Goal: Information Seeking & Learning: Find specific fact

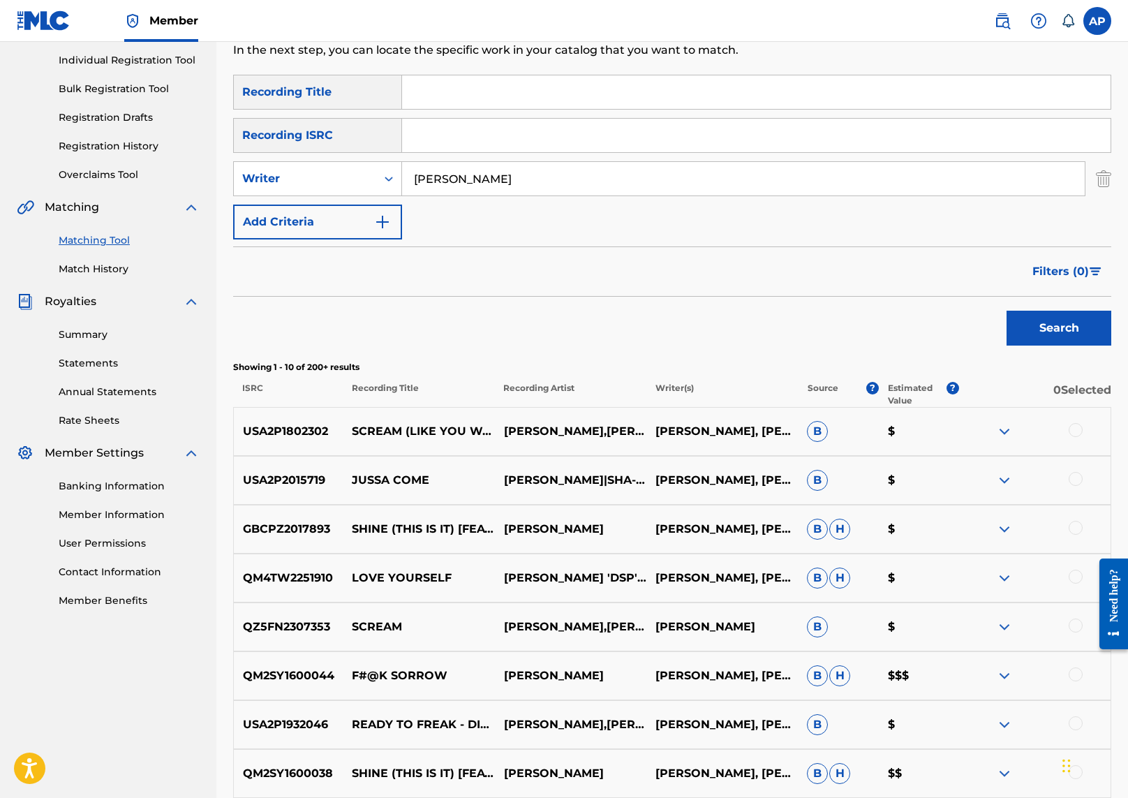
scroll to position [112, 0]
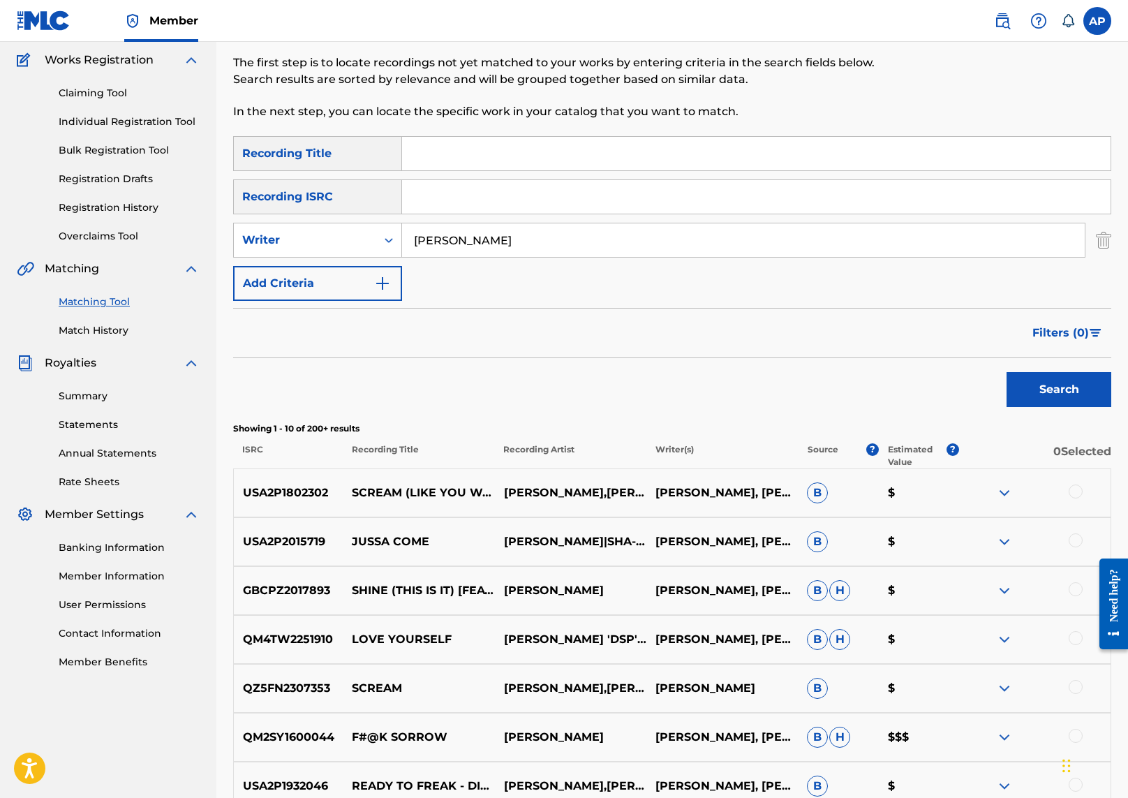
click at [522, 235] on input "[PERSON_NAME]" at bounding box center [743, 240] width 683 height 34
paste input "[PERSON_NAME]"
click at [547, 235] on input "[PERSON_NAME] [PERSON_NAME]" at bounding box center [743, 240] width 683 height 34
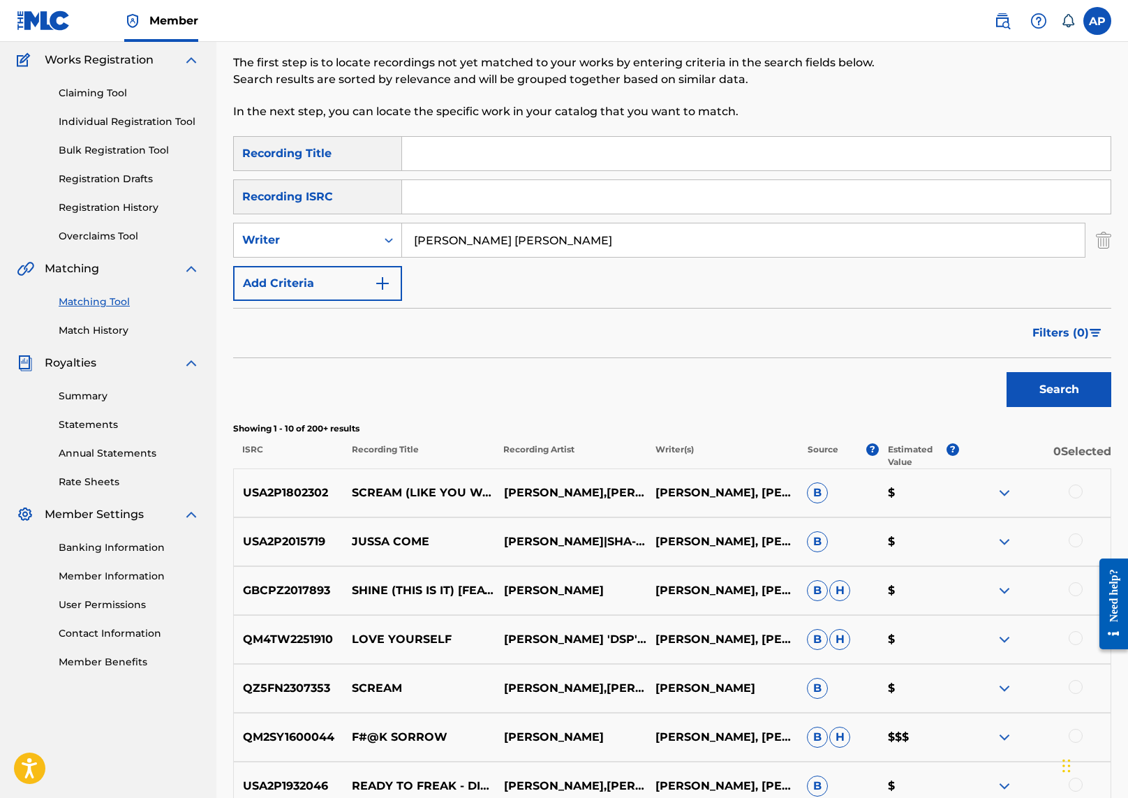
click at [547, 235] on input "[PERSON_NAME] [PERSON_NAME]" at bounding box center [743, 240] width 683 height 34
paste input "Search Form"
click at [1048, 389] on button "Search" at bounding box center [1059, 389] width 105 height 35
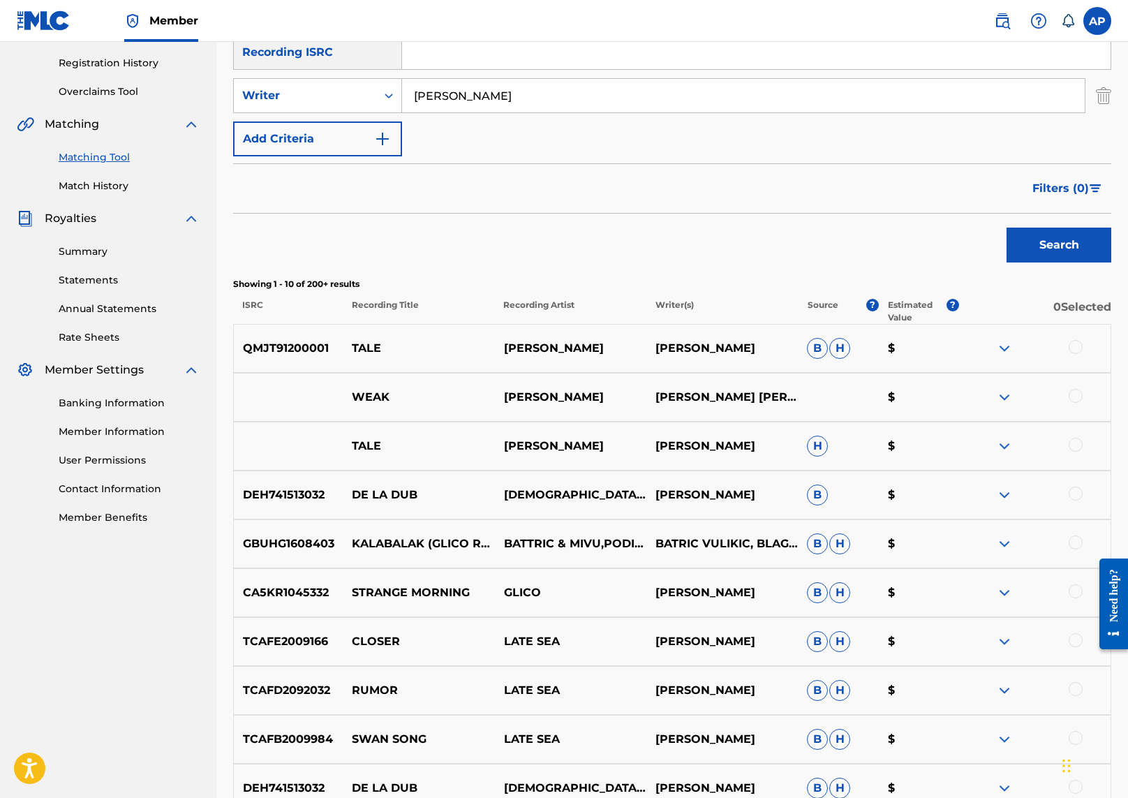
scroll to position [400, 0]
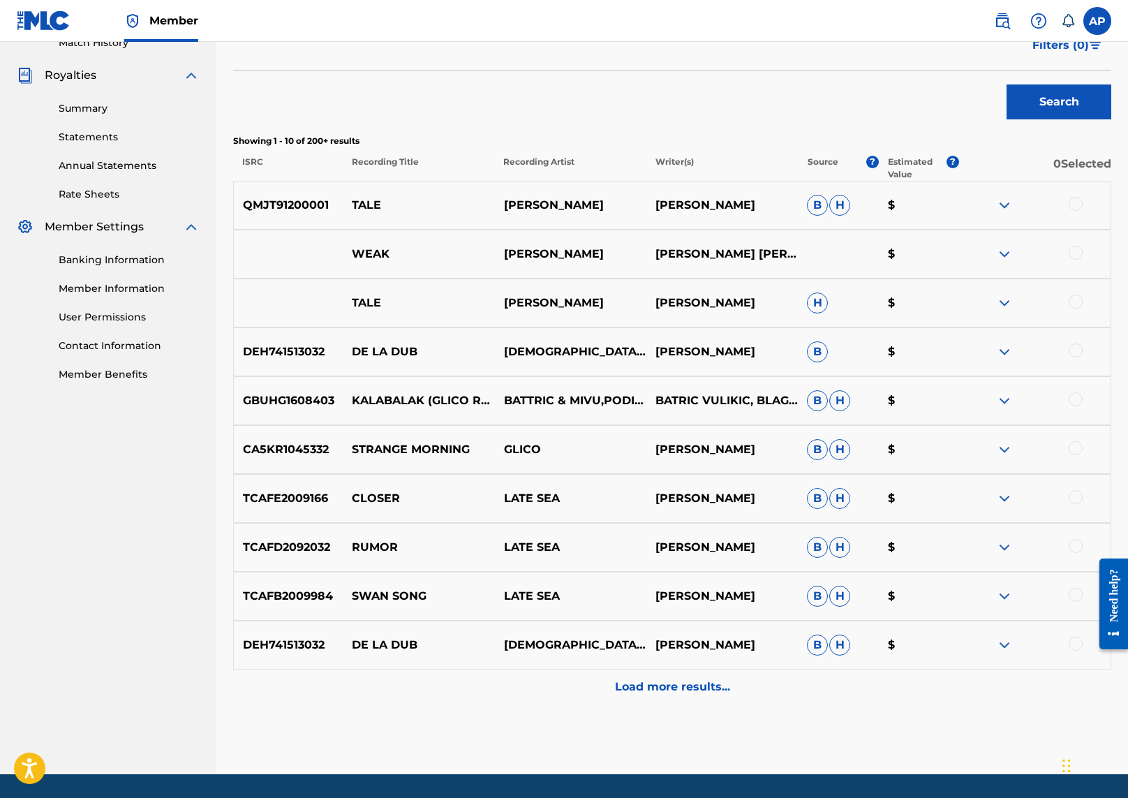
click at [692, 679] on p "Load more results..." at bounding box center [672, 687] width 115 height 17
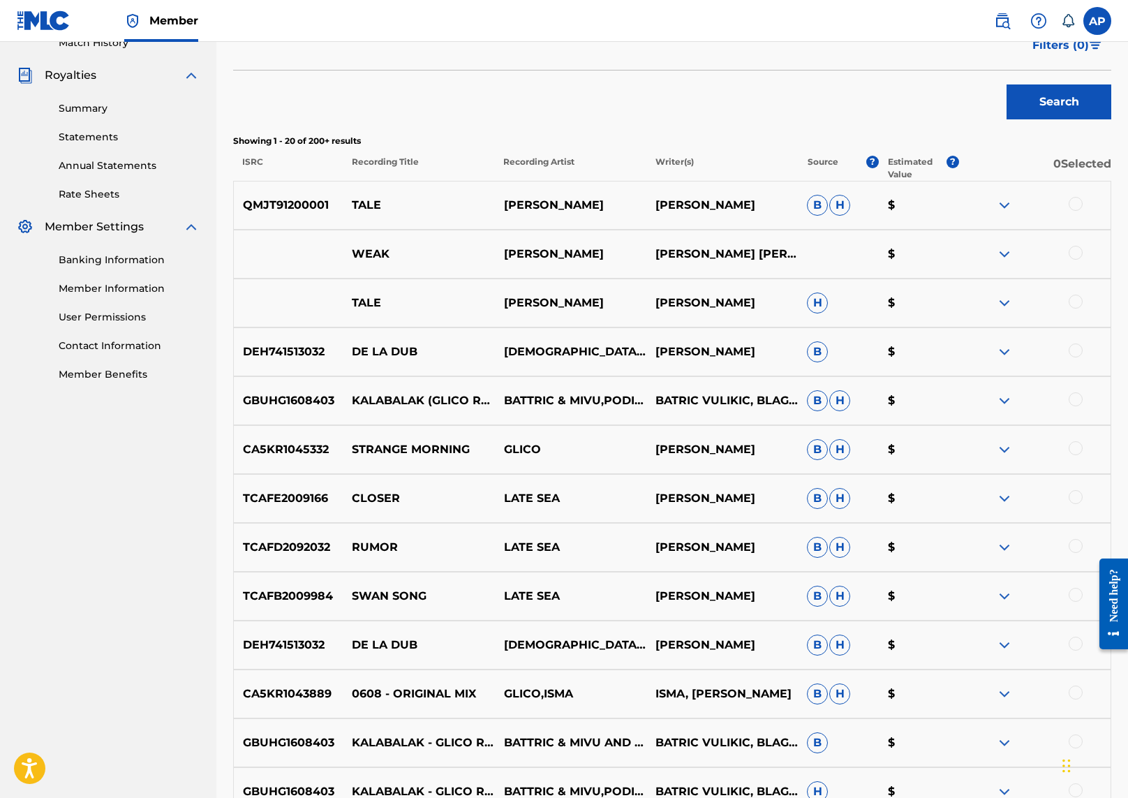
click at [710, 494] on p "[PERSON_NAME]" at bounding box center [723, 498] width 152 height 17
copy p "[PERSON_NAME]"
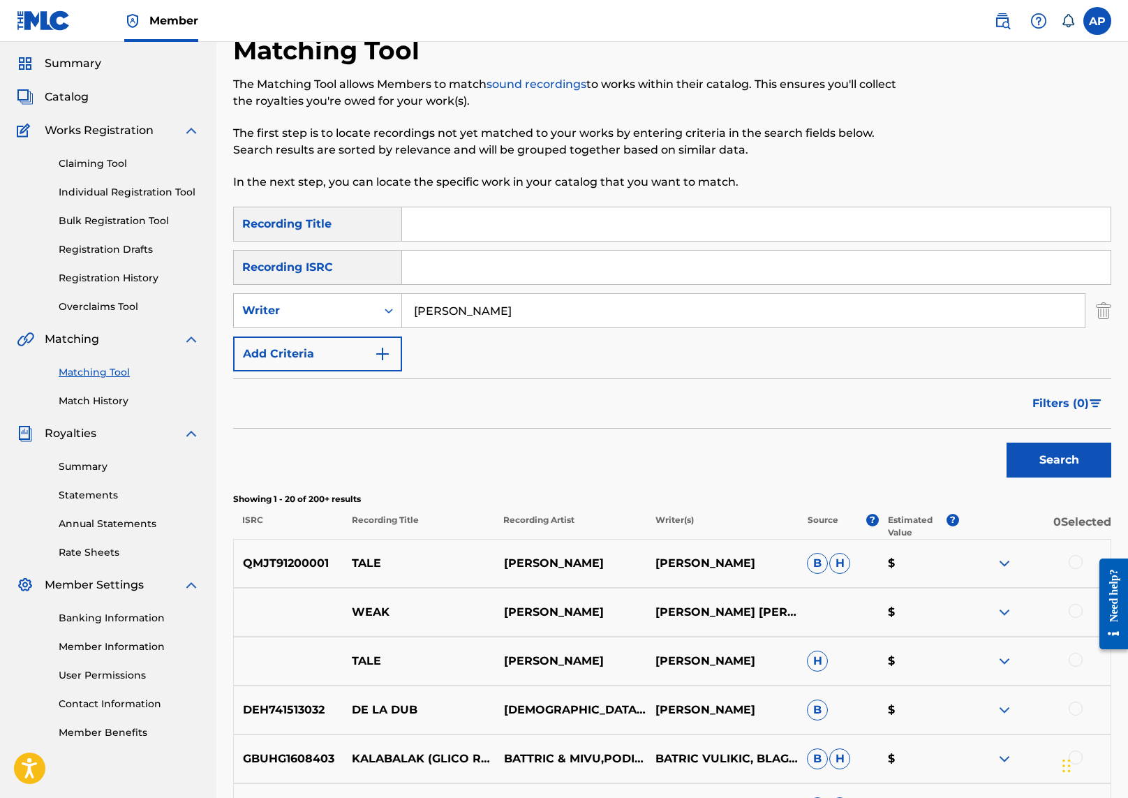
scroll to position [4, 0]
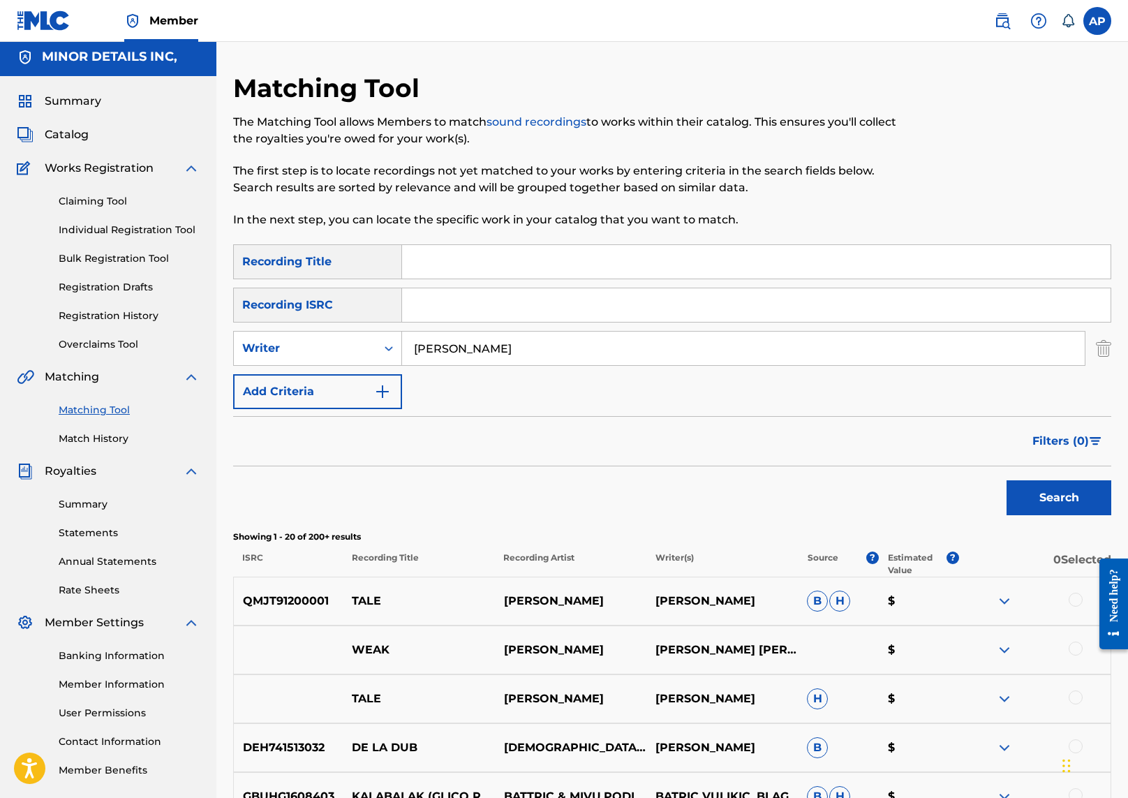
click at [543, 357] on input "[PERSON_NAME]" at bounding box center [743, 349] width 683 height 34
paste input "[PERSON_NAME]"
type input "[PERSON_NAME]"
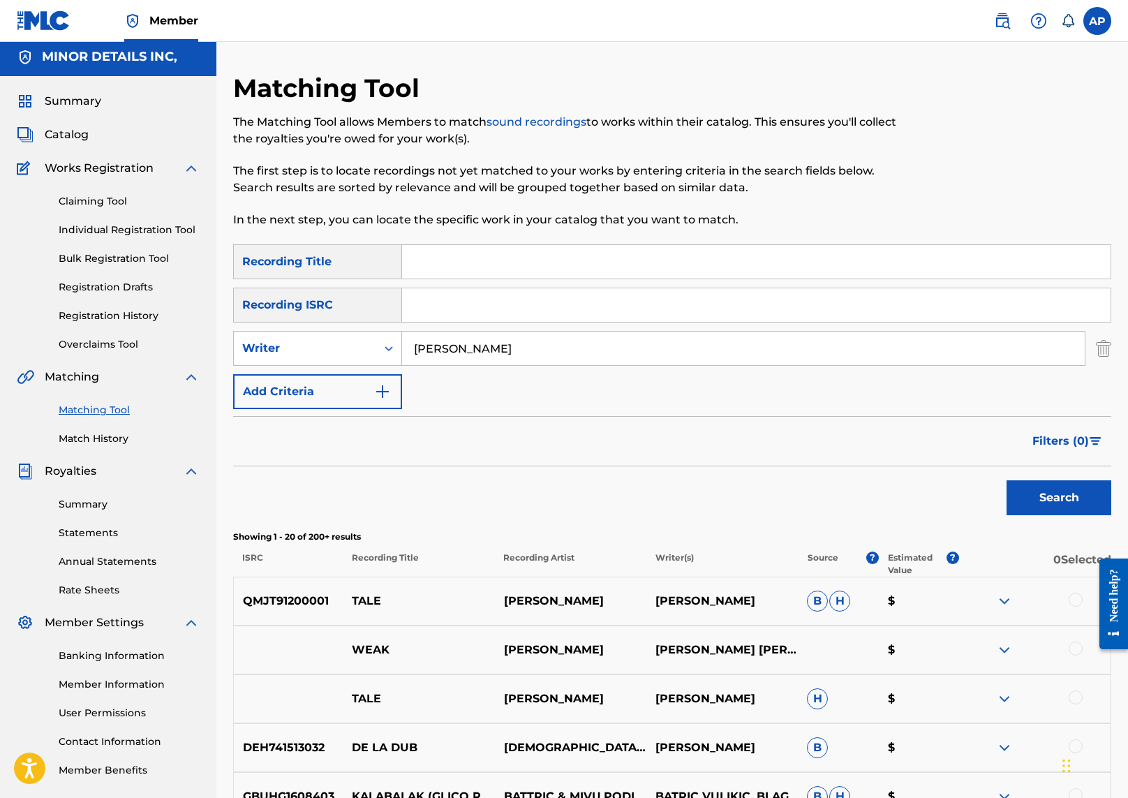
click at [1007, 480] on button "Search" at bounding box center [1059, 497] width 105 height 35
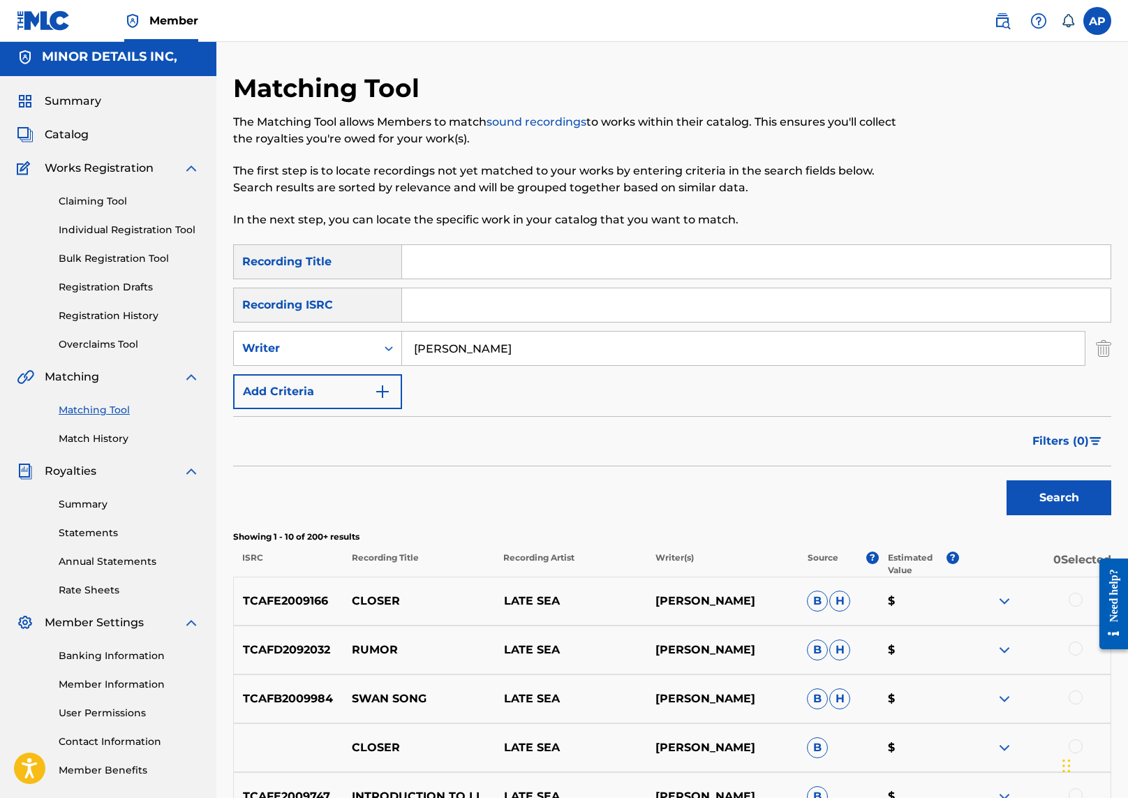
scroll to position [425, 0]
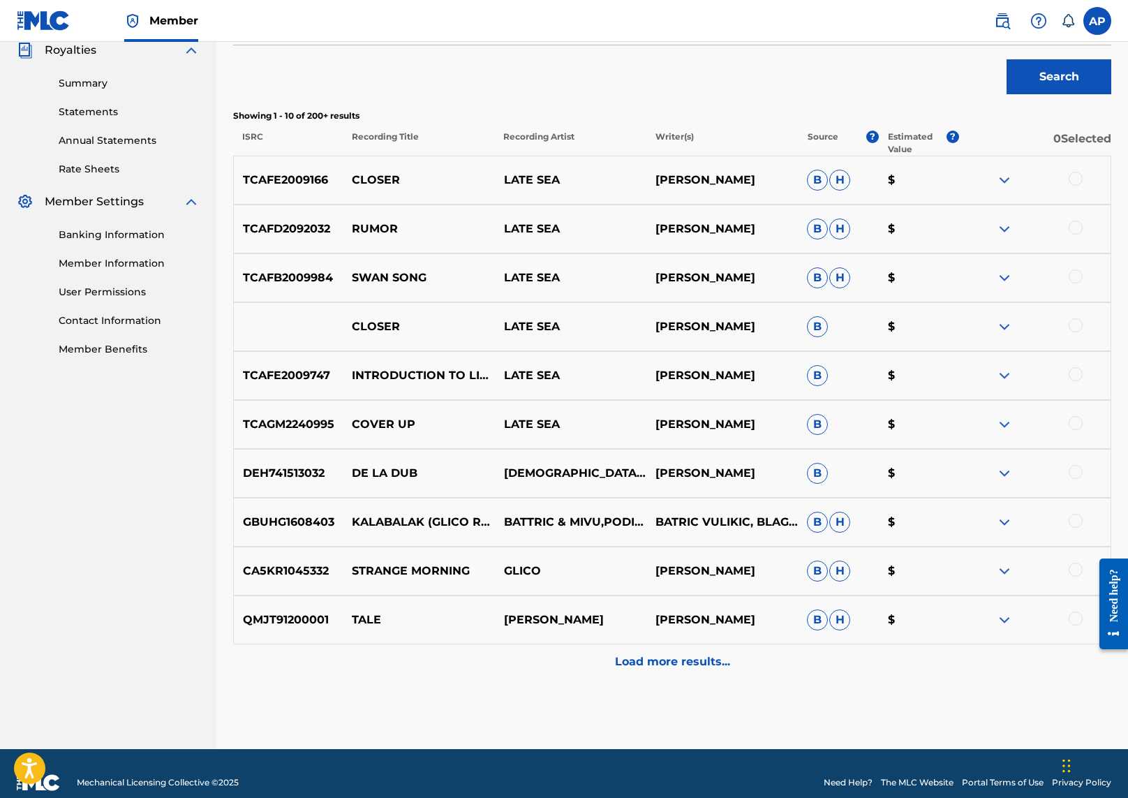
click at [717, 655] on p "Load more results..." at bounding box center [672, 662] width 115 height 17
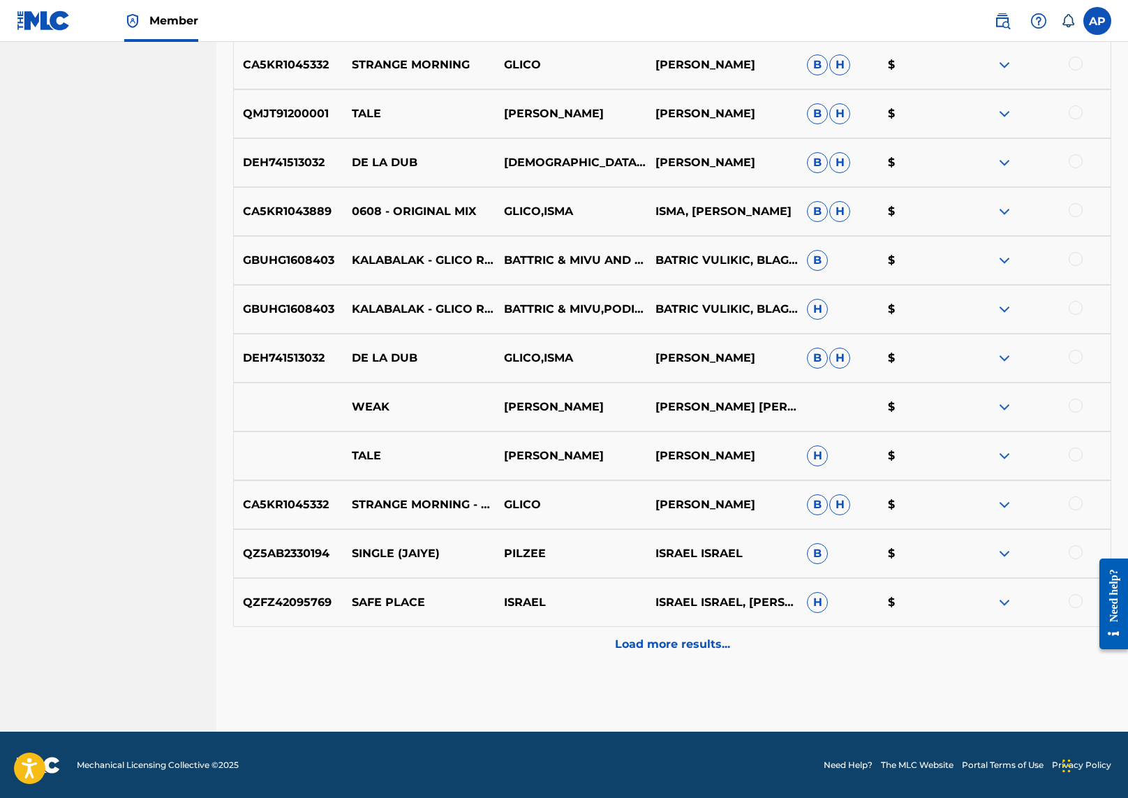
click at [717, 655] on div "Load more results..." at bounding box center [672, 644] width 878 height 35
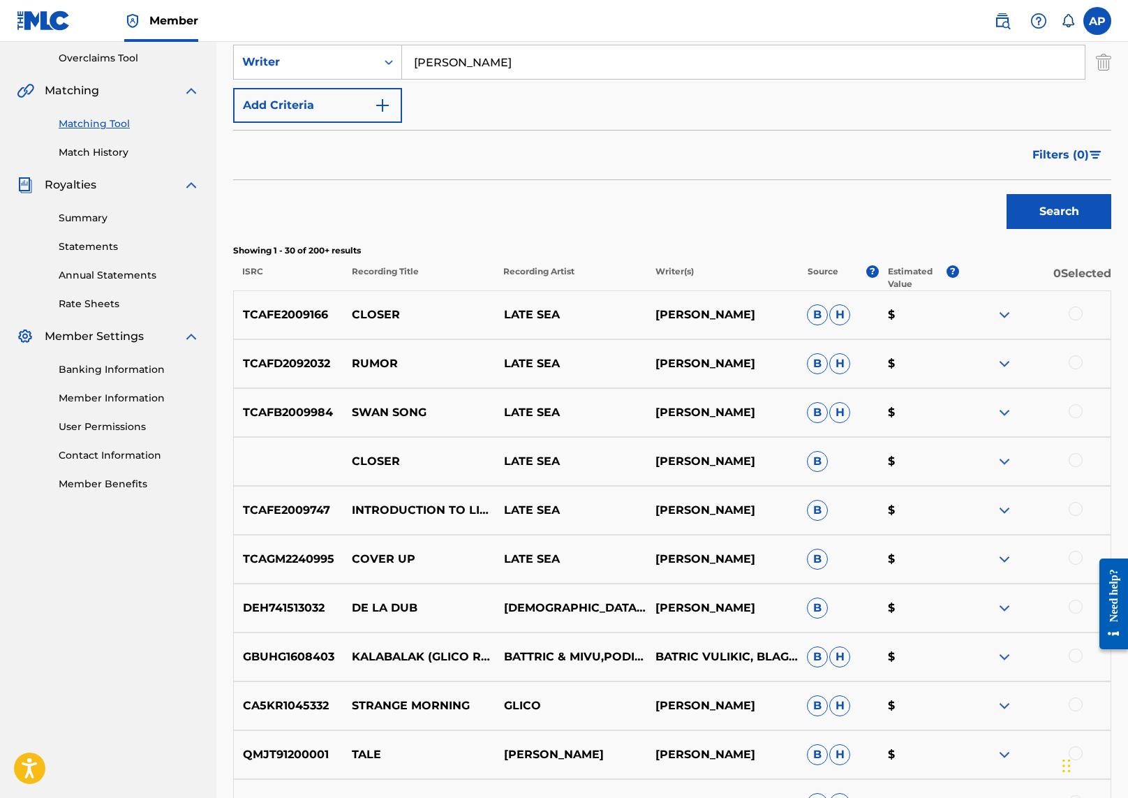
scroll to position [188, 0]
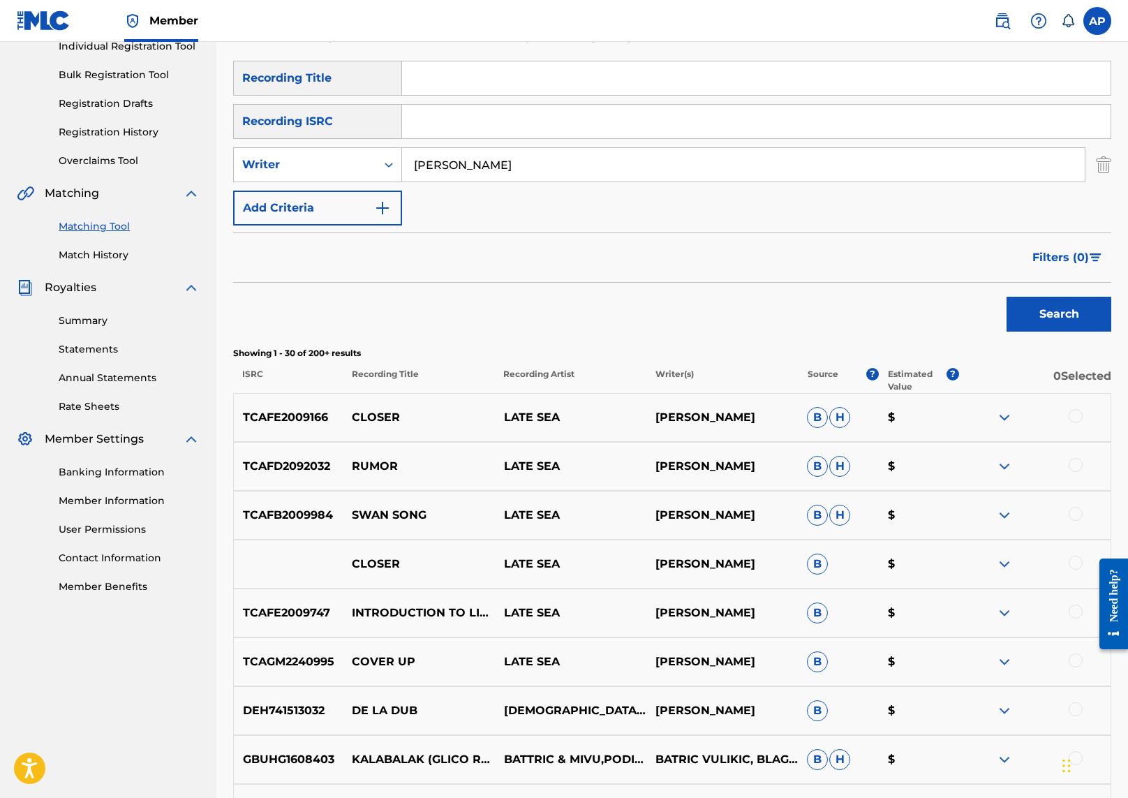
click at [679, 291] on div "Search" at bounding box center [672, 311] width 878 height 56
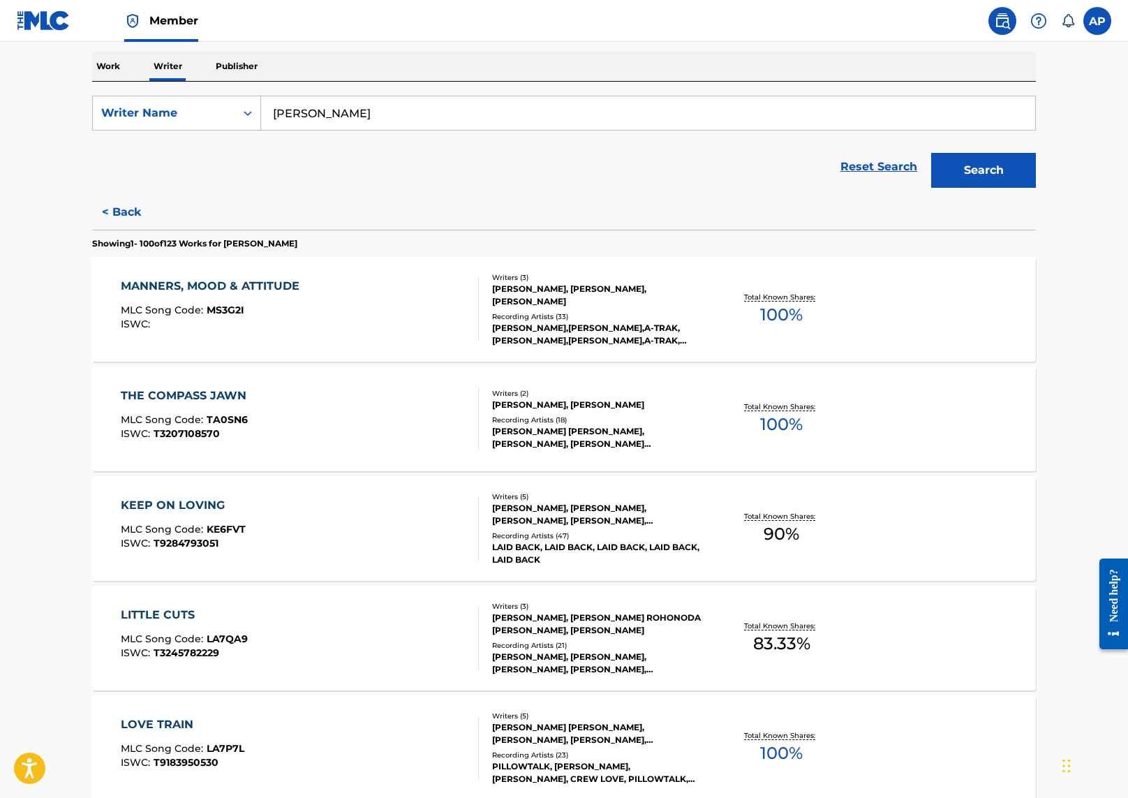
click at [431, 102] on input "[PERSON_NAME]" at bounding box center [648, 113] width 774 height 34
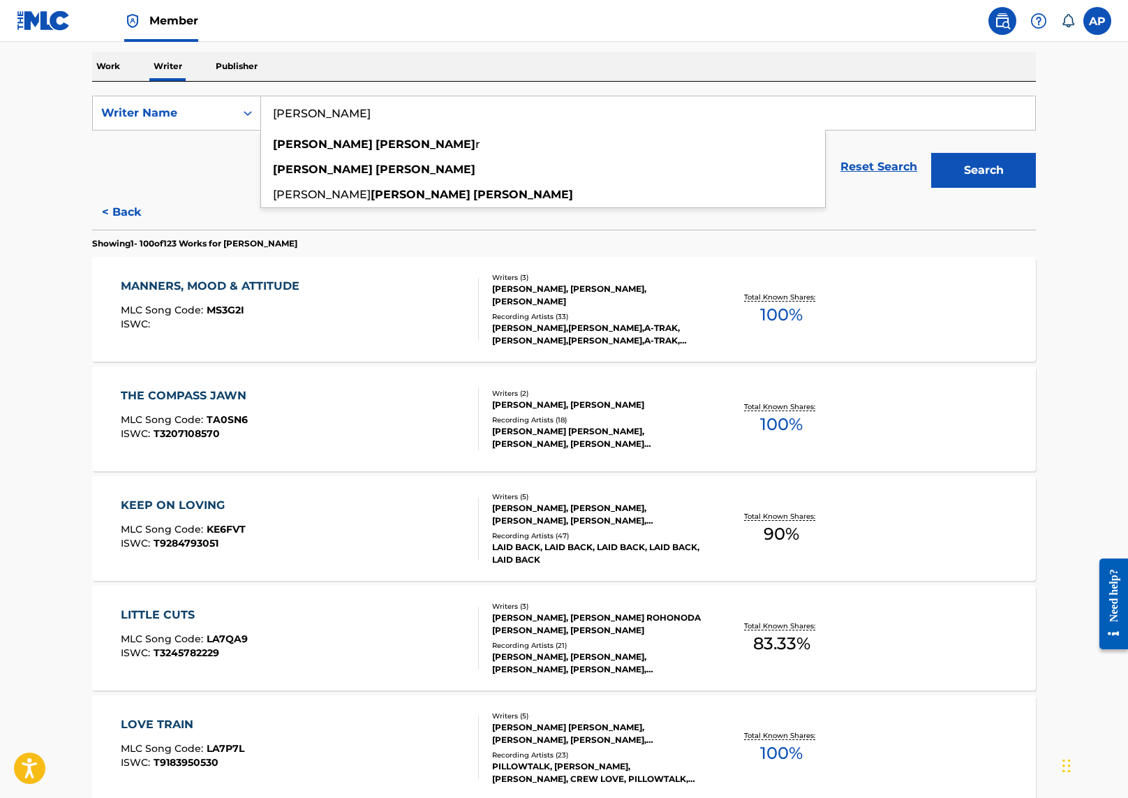
click at [431, 102] on input "[PERSON_NAME]" at bounding box center [648, 113] width 774 height 34
paste input "[PERSON_NAME]"
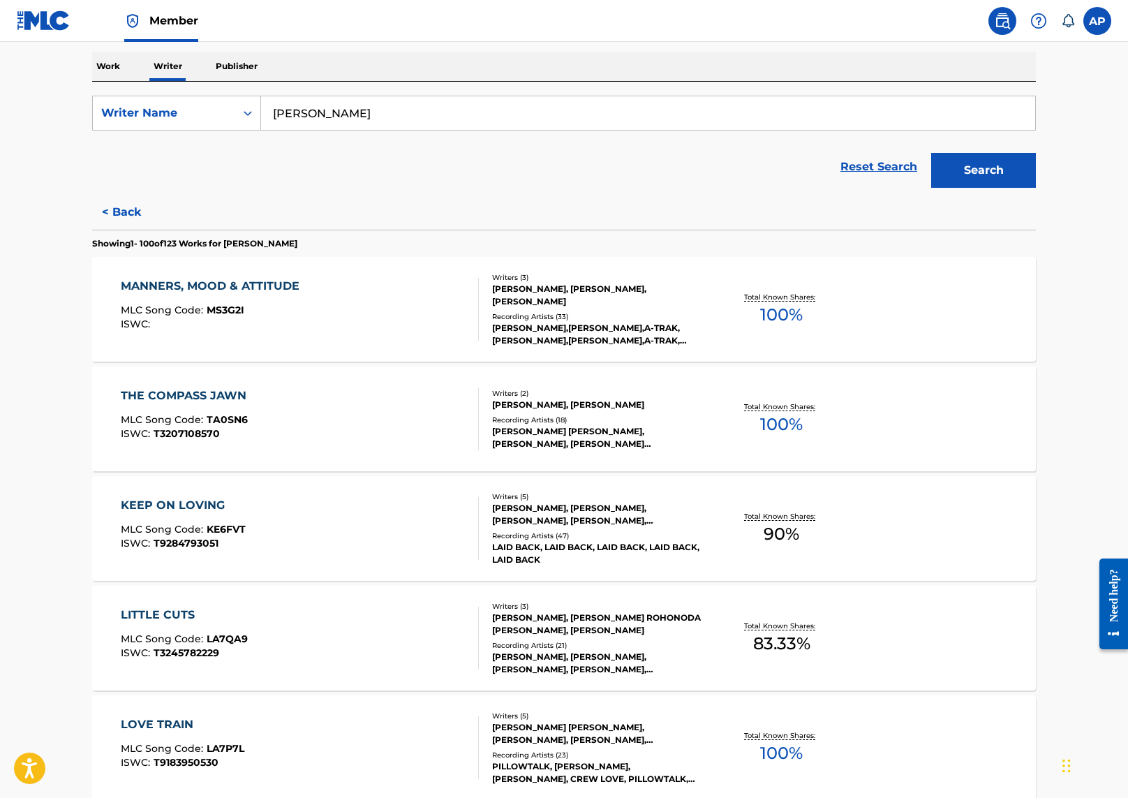
click at [984, 165] on button "Search" at bounding box center [983, 170] width 105 height 35
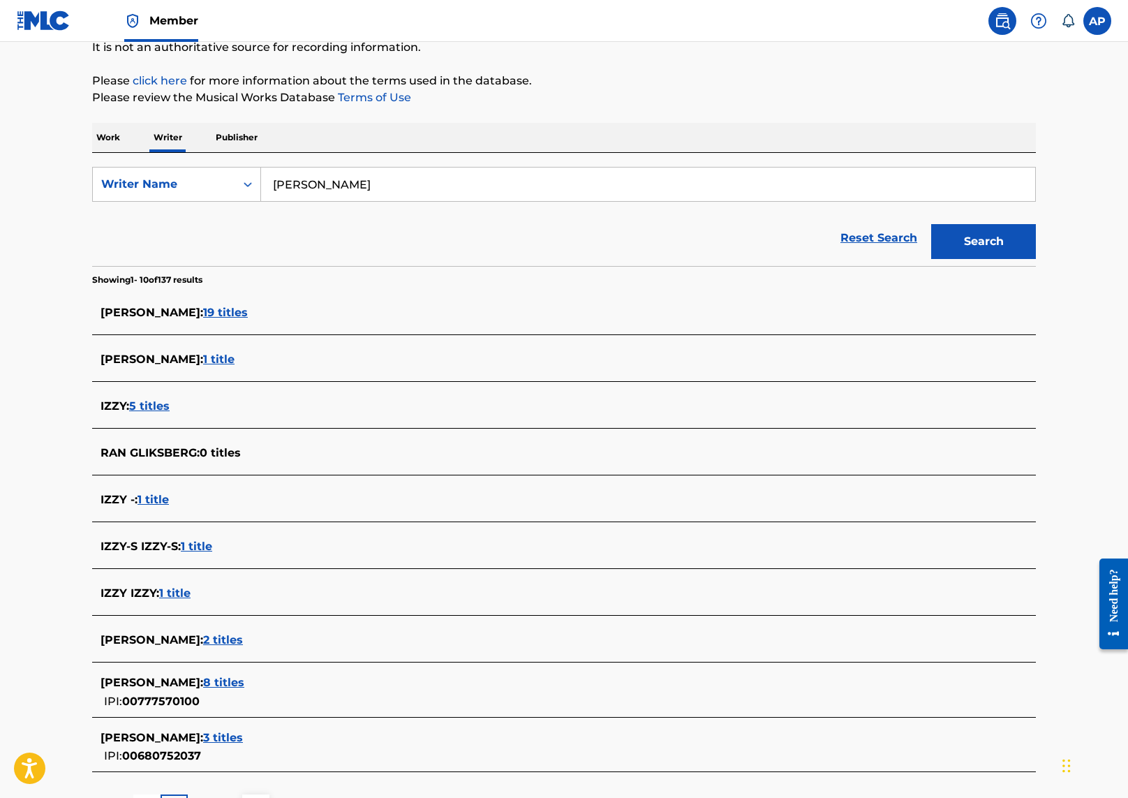
scroll to position [172, 0]
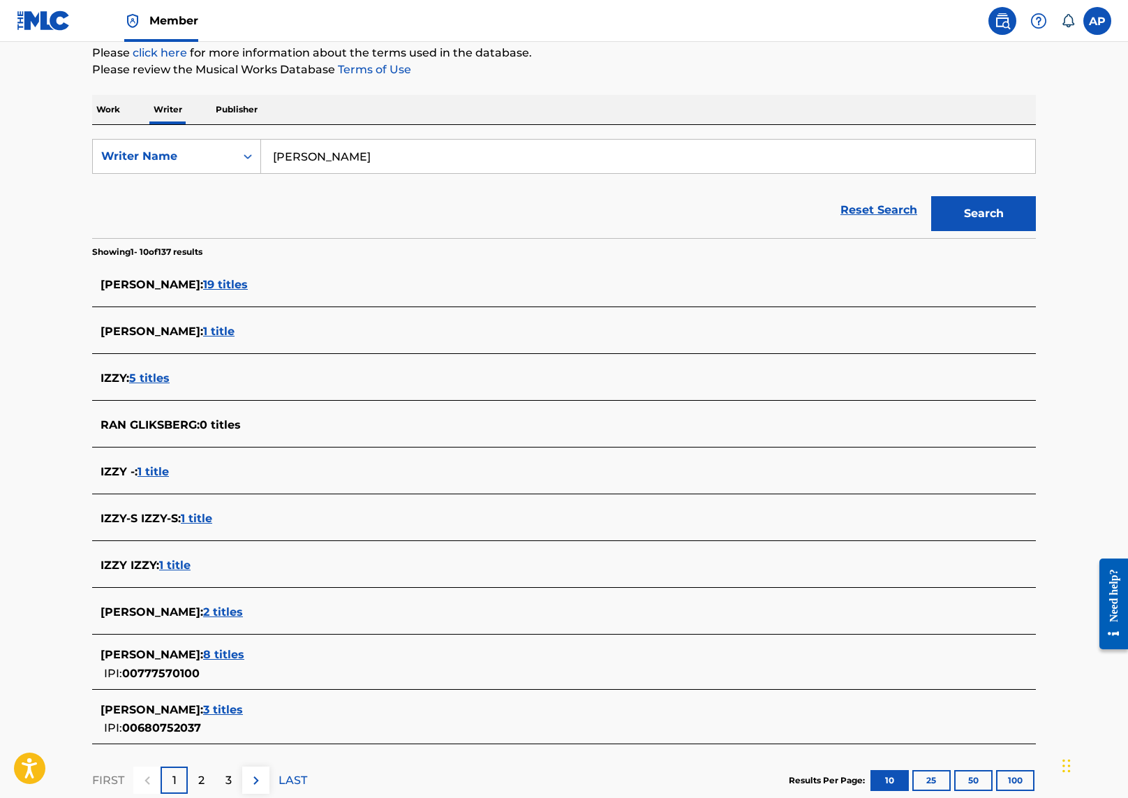
click at [302, 153] on input "[PERSON_NAME]" at bounding box center [648, 157] width 774 height 34
paste input "[PERSON_NAME]"
type input "[PERSON_NAME]"
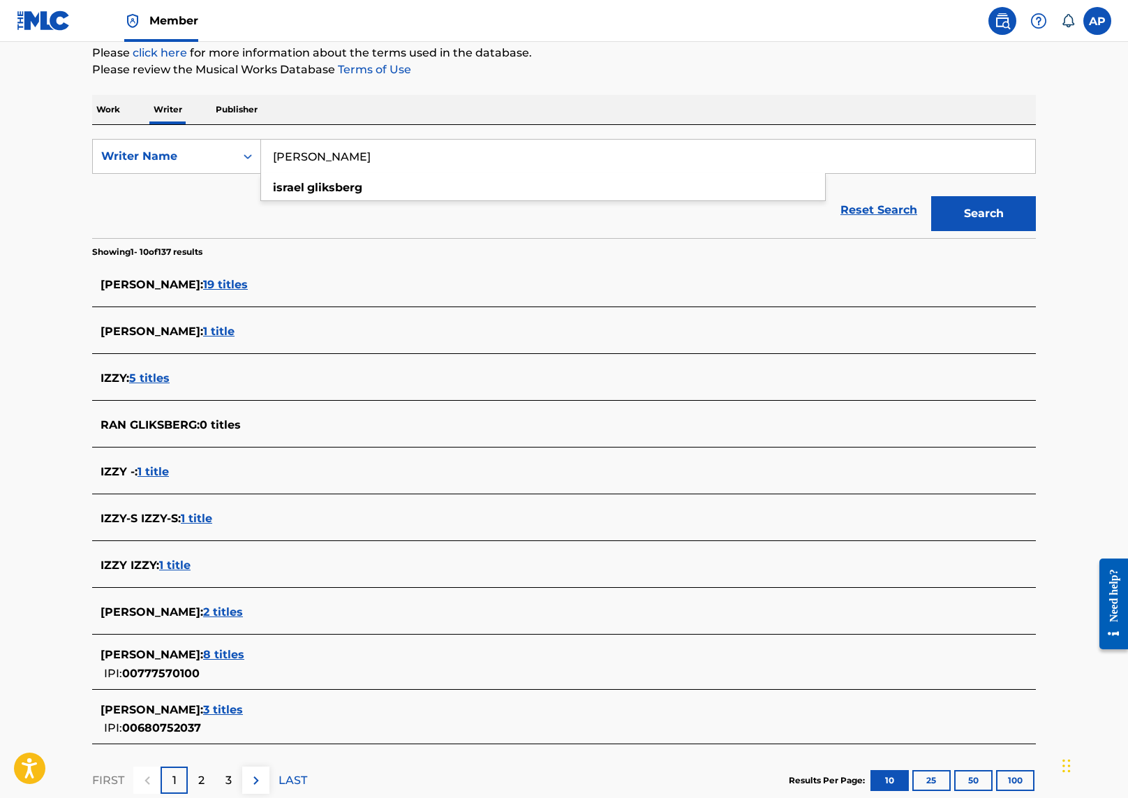
click at [931, 196] on button "Search" at bounding box center [983, 213] width 105 height 35
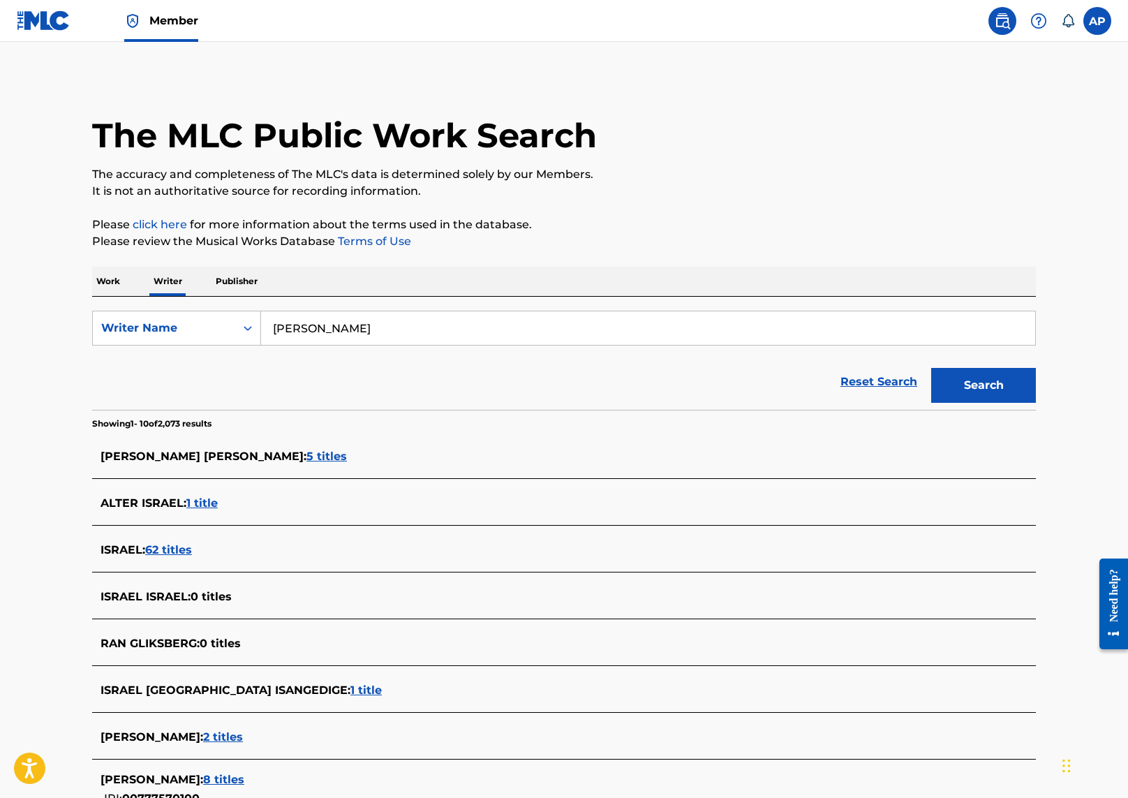
click at [64, 479] on main "The MLC Public Work Search The accuracy and completeness of The MLC's data is d…" at bounding box center [564, 518] width 1128 height 953
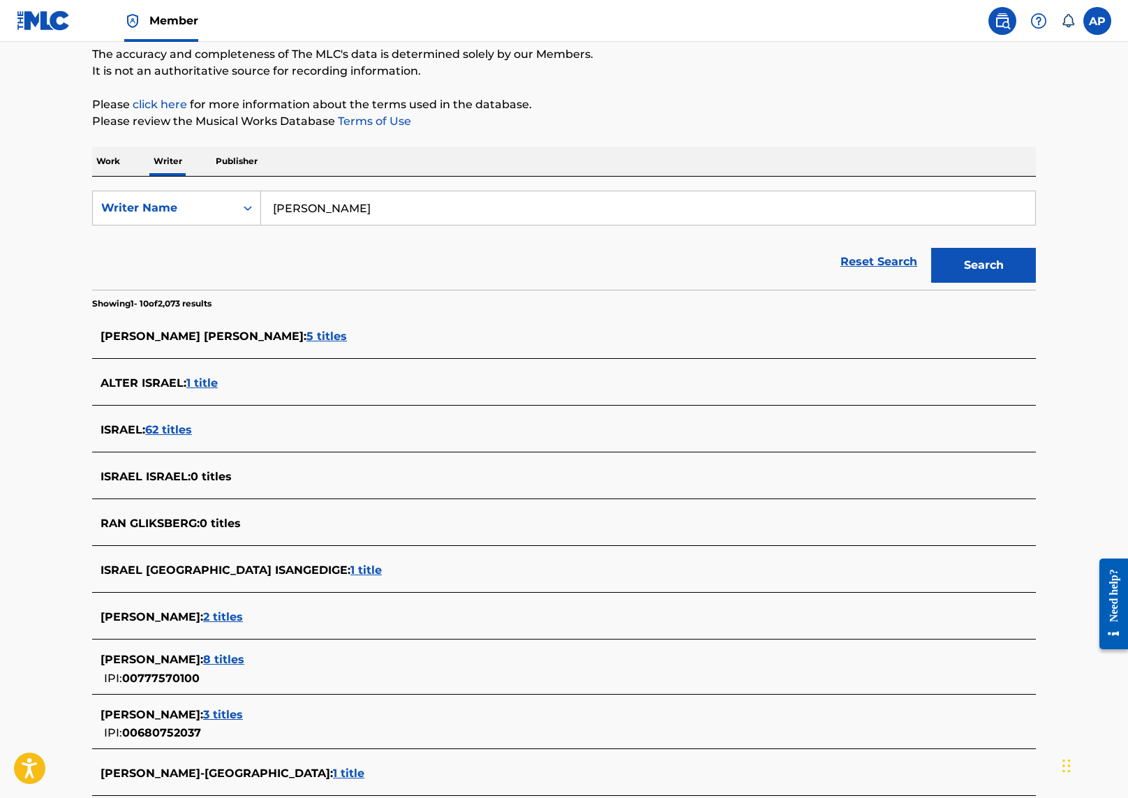
scroll to position [175, 0]
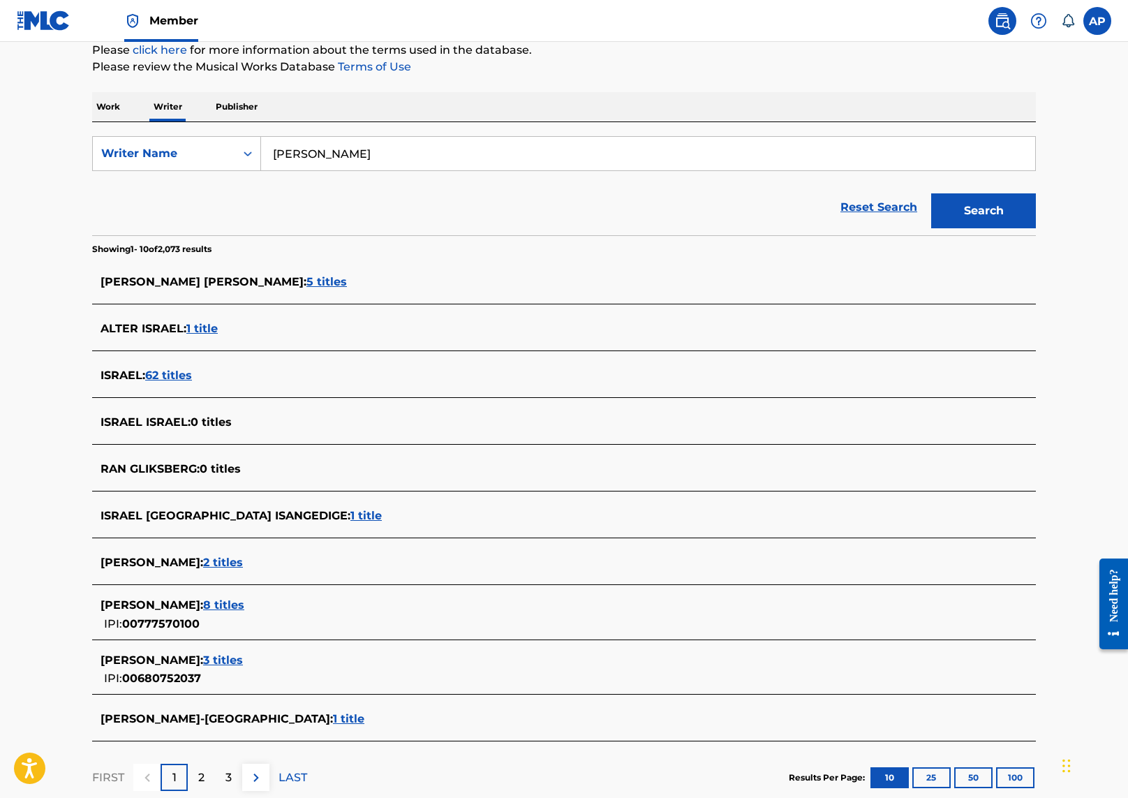
click at [243, 656] on span "3 titles" at bounding box center [223, 660] width 40 height 13
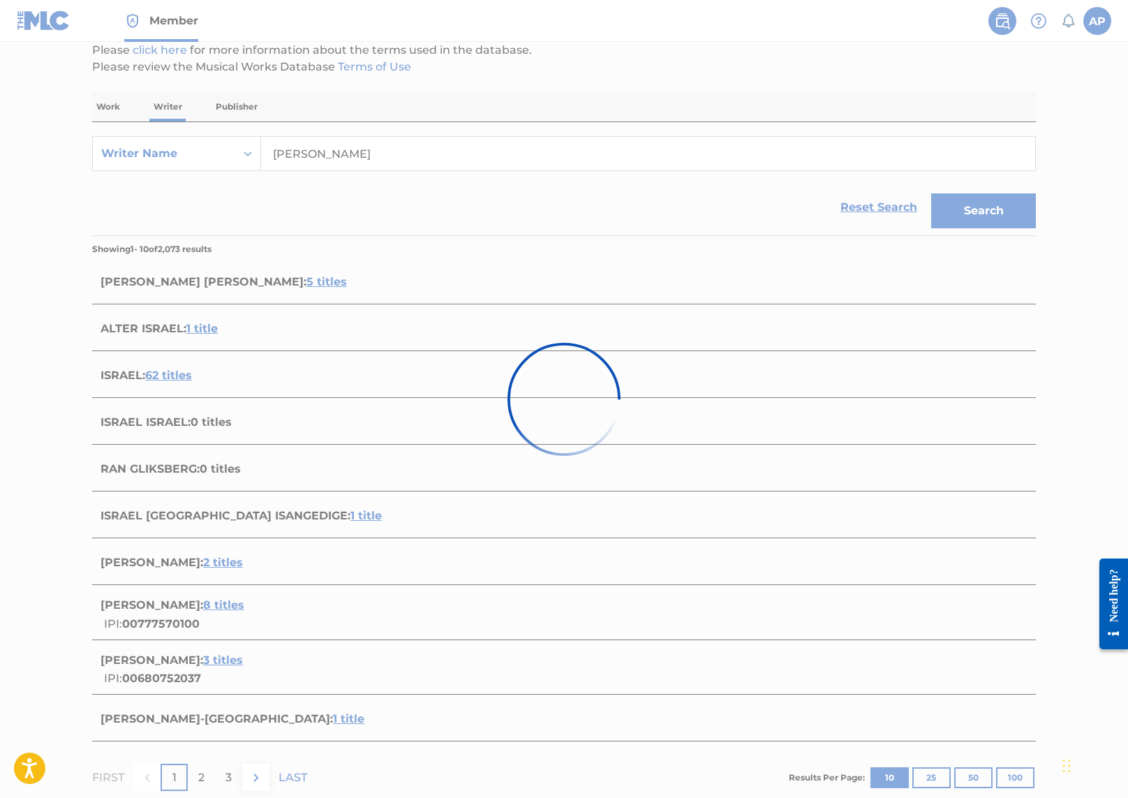
scroll to position [137, 0]
